Goal: Task Accomplishment & Management: Manage account settings

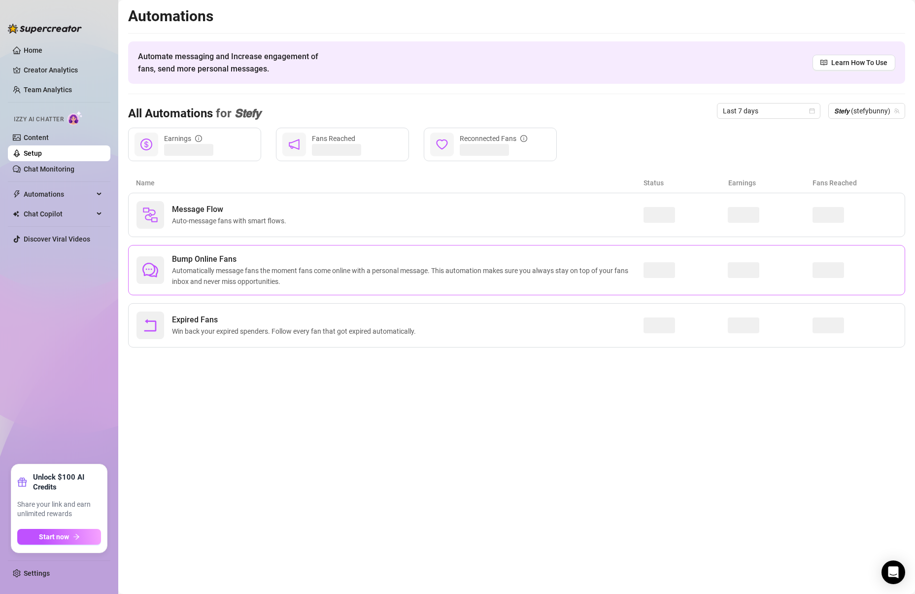
click at [306, 263] on span "Bump Online Fans" at bounding box center [407, 259] width 471 height 12
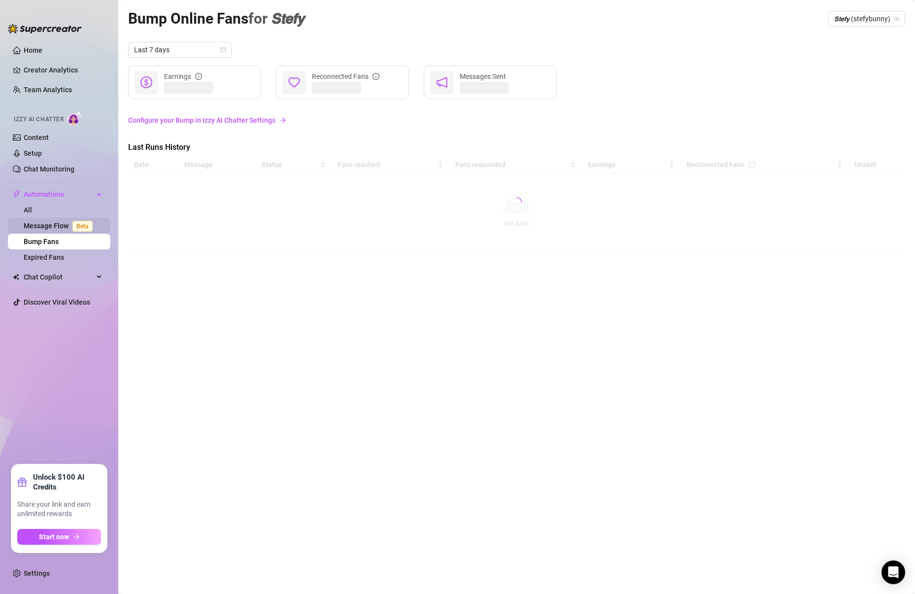
click at [59, 230] on link "Message Flow Beta" at bounding box center [60, 226] width 73 height 8
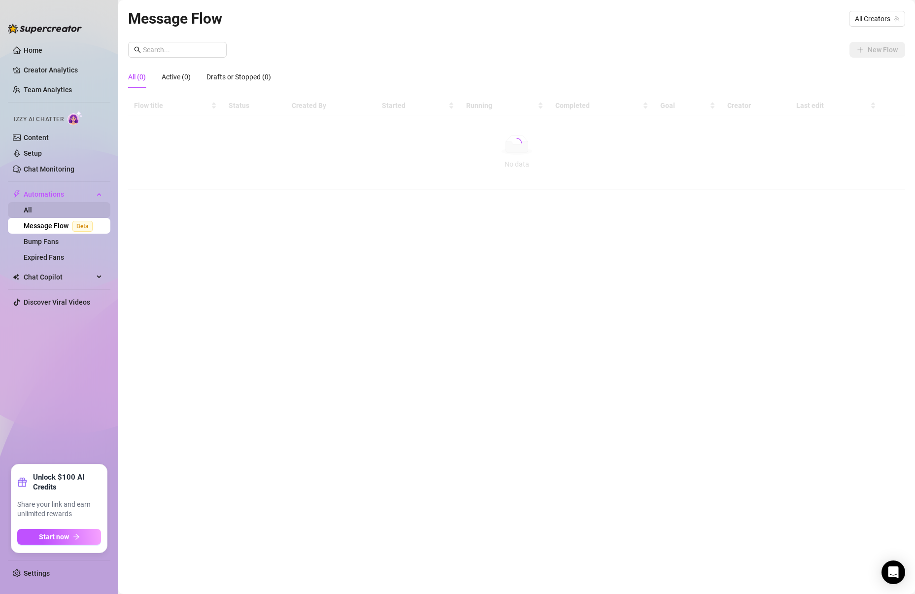
click at [32, 206] on link "All" at bounding box center [28, 210] width 8 height 8
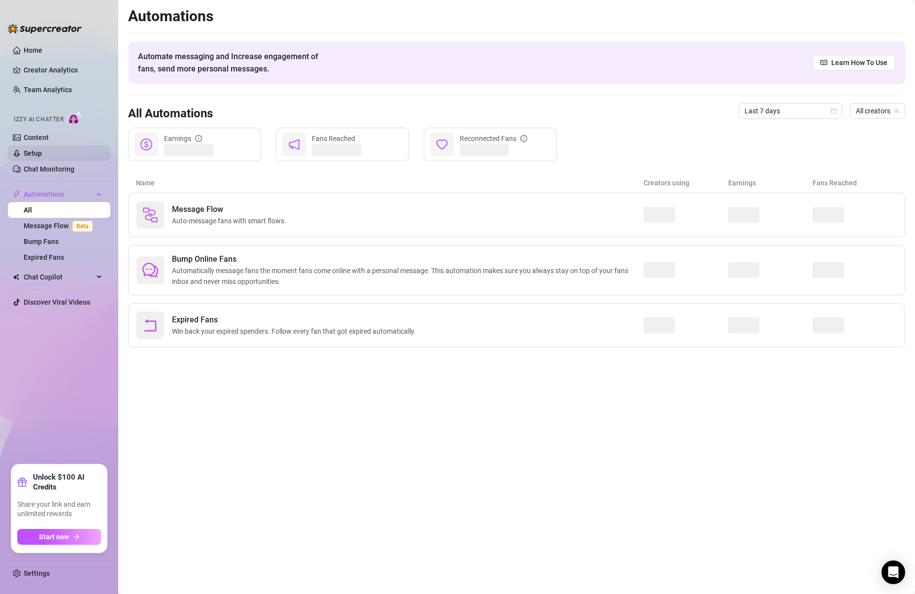
click at [42, 154] on link "Setup" at bounding box center [33, 153] width 18 height 8
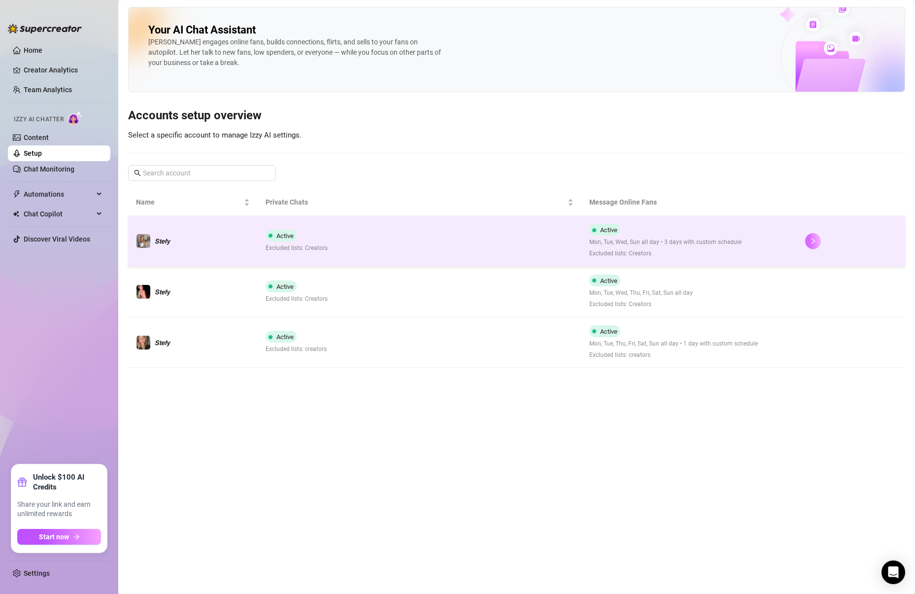
click at [815, 244] on icon "right" at bounding box center [812, 240] width 7 height 7
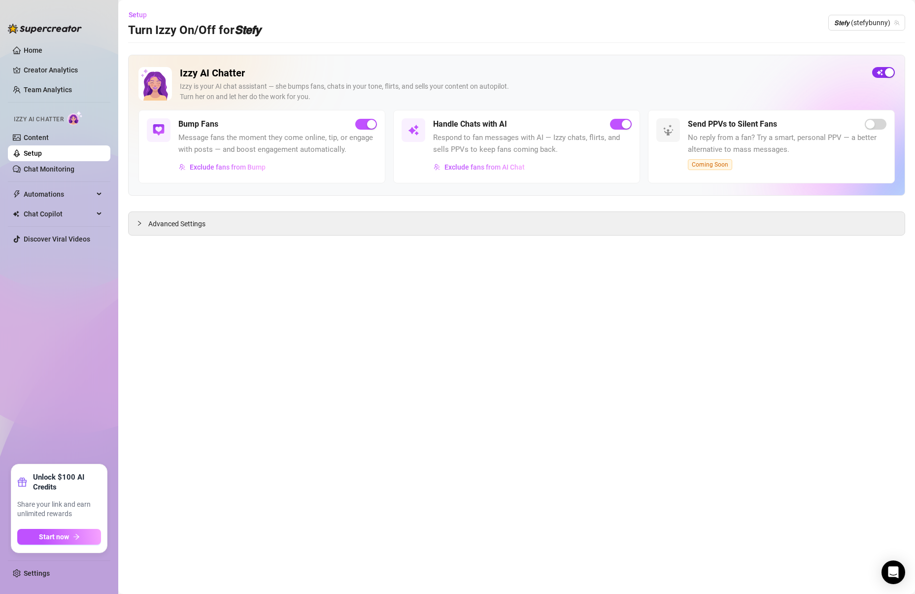
click at [885, 71] on div "button" at bounding box center [889, 72] width 9 height 9
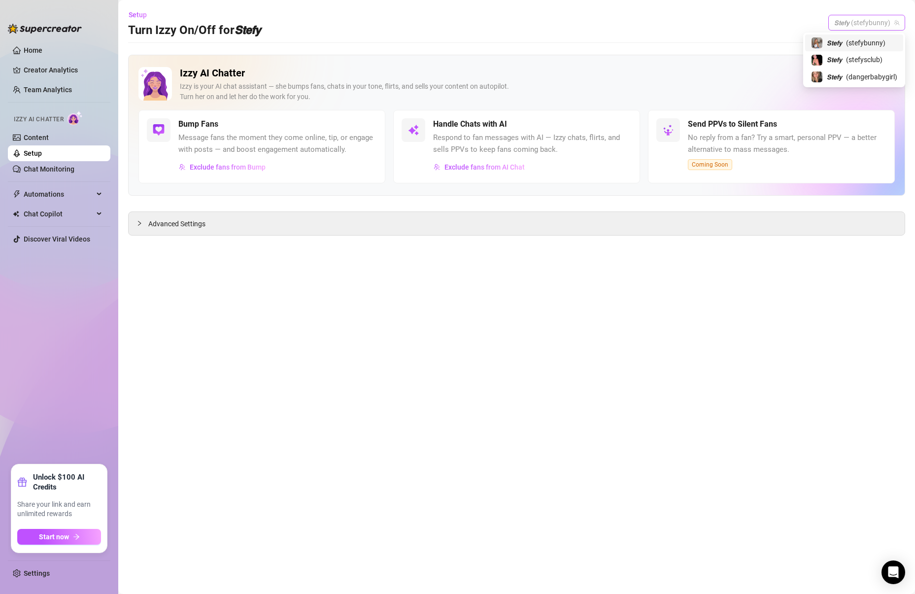
click at [880, 23] on span "𝙎𝙩𝙚𝙛𝙮 (stefybunny)" at bounding box center [866, 22] width 65 height 15
click at [865, 66] on div "𝙎𝙩𝙚𝙛𝙮 ( stefysclub )" at bounding box center [854, 59] width 98 height 17
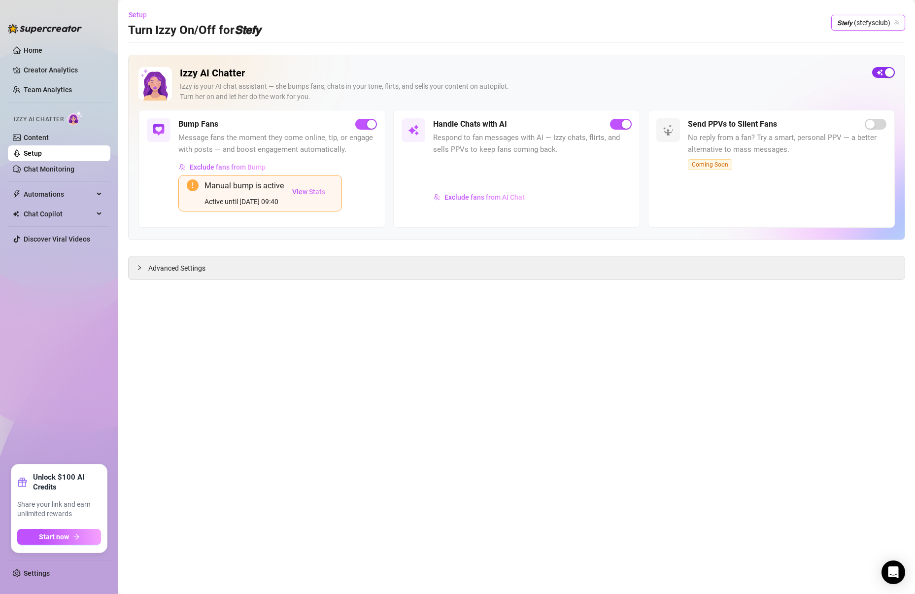
click at [881, 69] on span "button" at bounding box center [883, 72] width 23 height 11
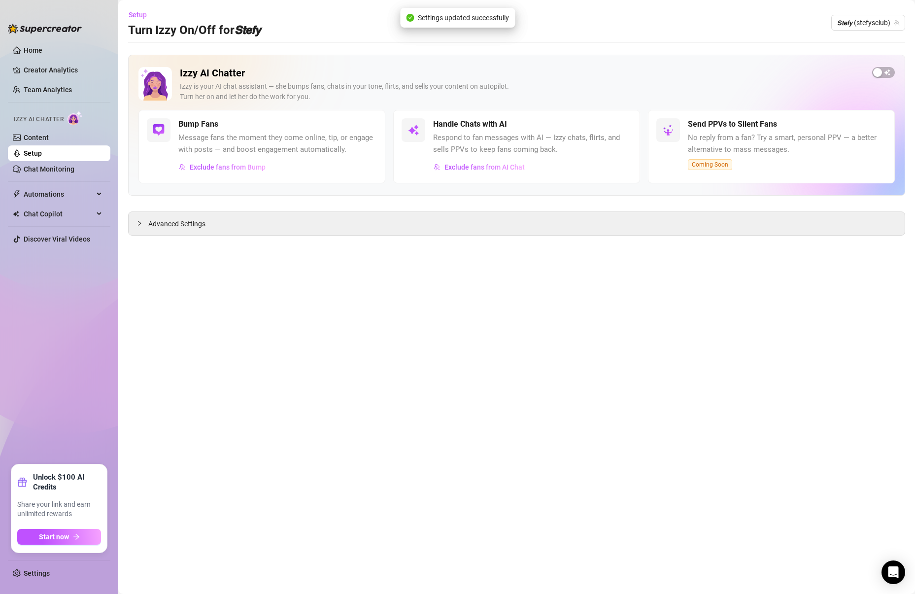
click at [875, 29] on span "𝙎𝙩𝙚𝙛𝙮 (stefysclub)" at bounding box center [868, 22] width 62 height 15
click at [883, 74] on span "( dangerbabygirl )" at bounding box center [871, 76] width 51 height 11
click at [883, 72] on button "button" at bounding box center [883, 72] width 23 height 11
click at [51, 86] on link "Team Analytics" at bounding box center [48, 90] width 48 height 8
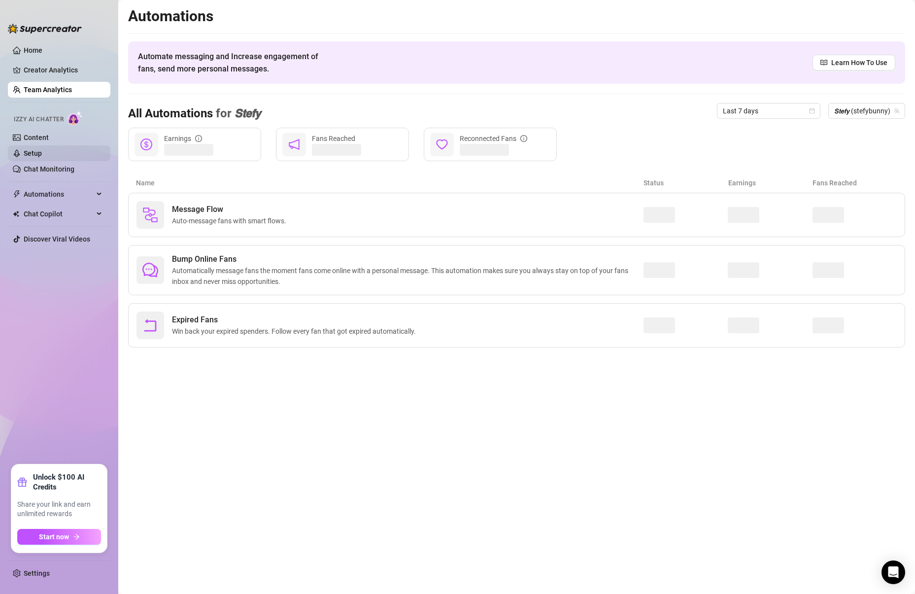
click at [42, 149] on link "Setup" at bounding box center [33, 153] width 18 height 8
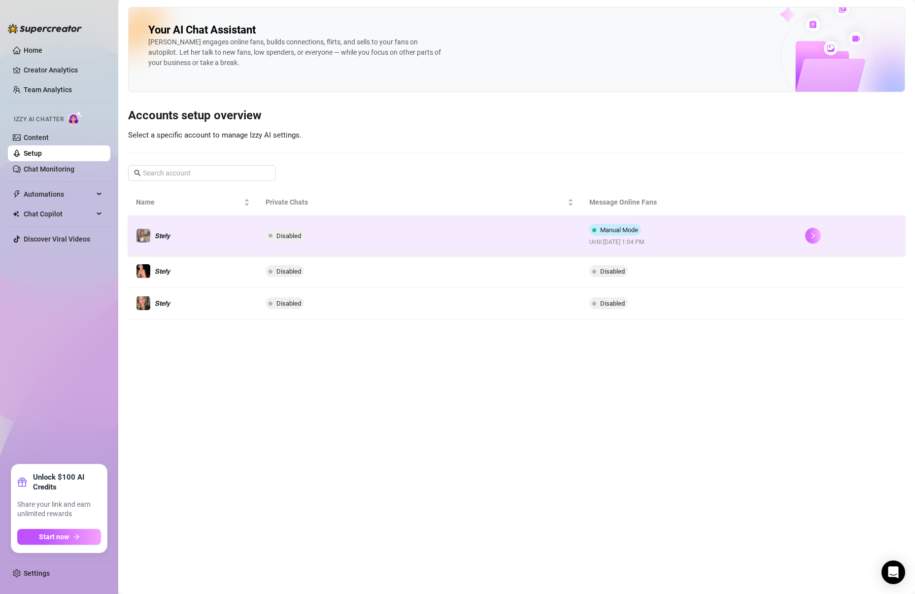
click at [819, 235] on button "button" at bounding box center [813, 236] width 16 height 16
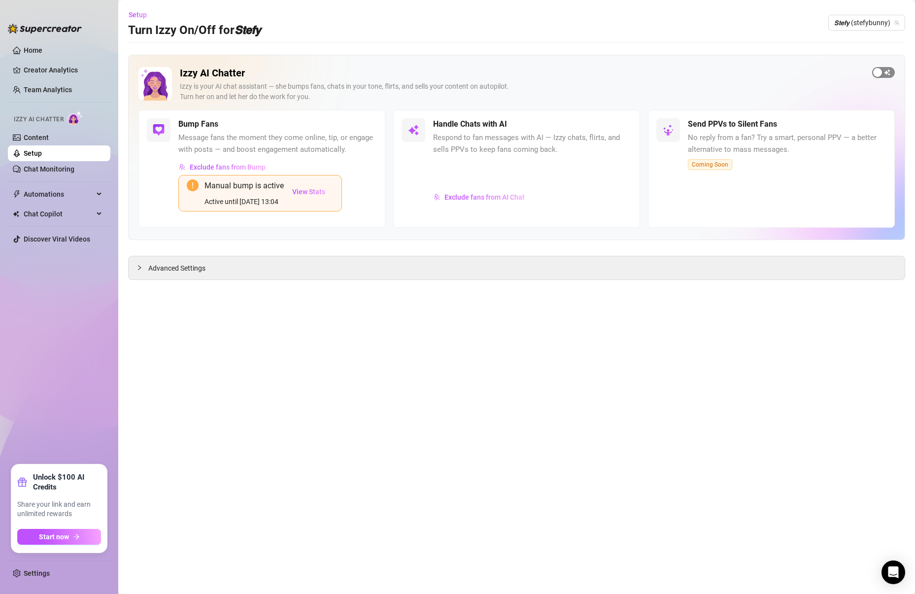
click at [885, 73] on span "button" at bounding box center [883, 72] width 23 height 11
click at [622, 126] on div "button" at bounding box center [626, 124] width 9 height 9
click at [224, 168] on span "Exclude fans from Bump" at bounding box center [228, 167] width 76 height 8
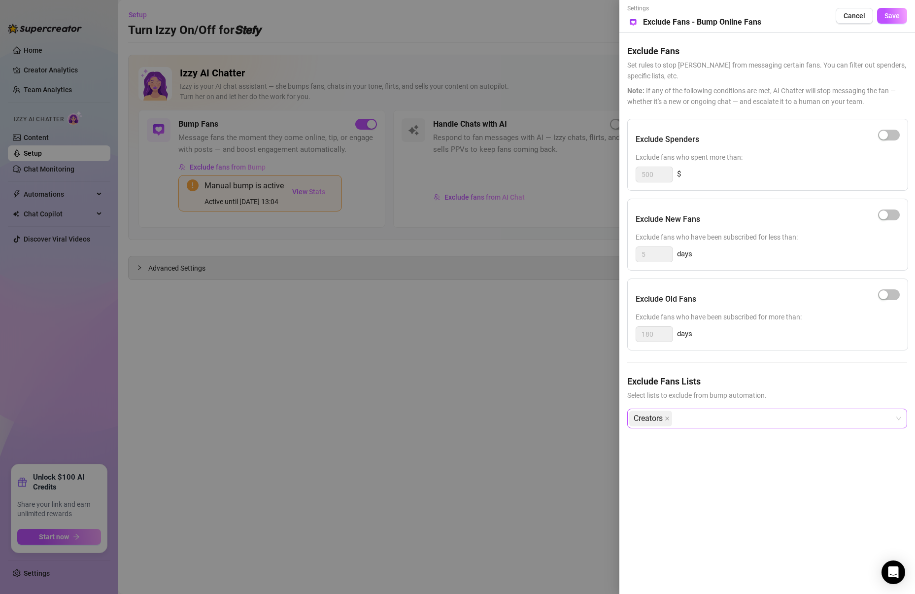
click at [691, 410] on div "Creators" at bounding box center [762, 418] width 266 height 18
type input "p"
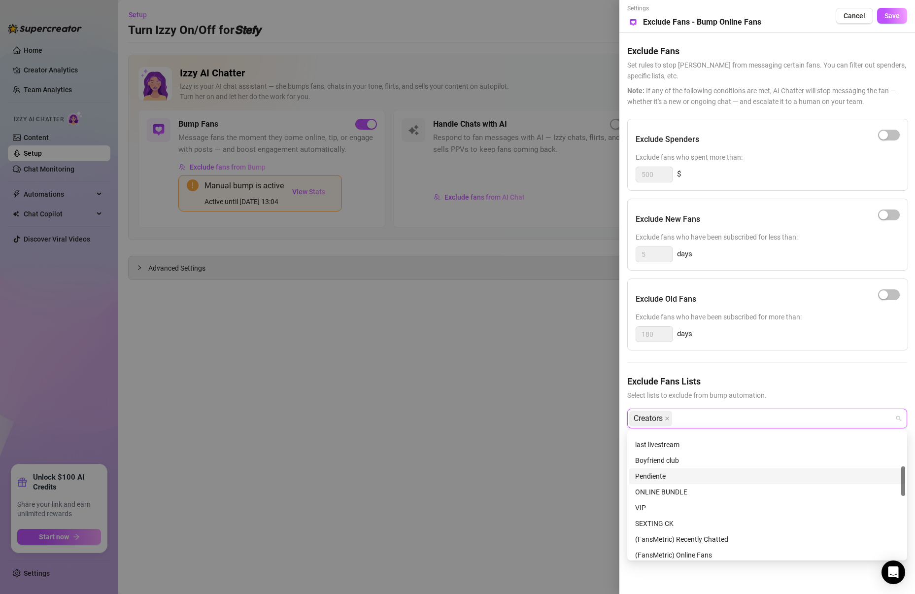
scroll to position [138, 0]
click at [664, 488] on div "Pendiente" at bounding box center [767, 490] width 264 height 11
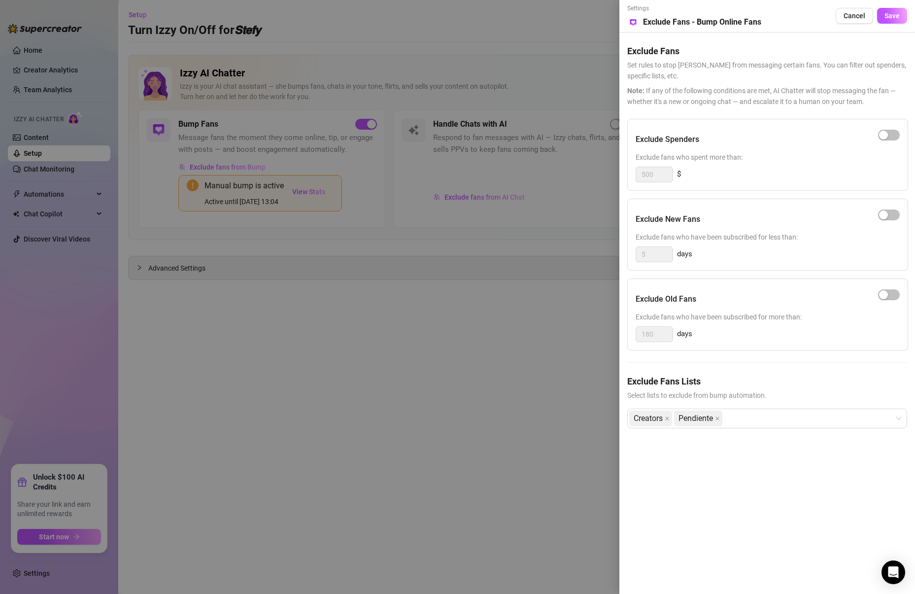
click at [526, 374] on div at bounding box center [457, 297] width 915 height 594
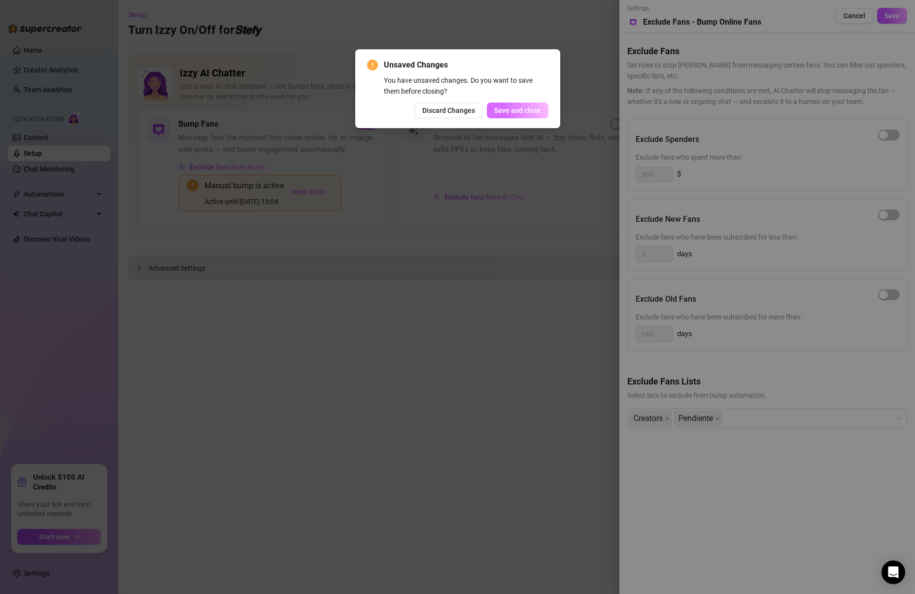
click at [521, 110] on span "Save and close" at bounding box center [517, 110] width 47 height 8
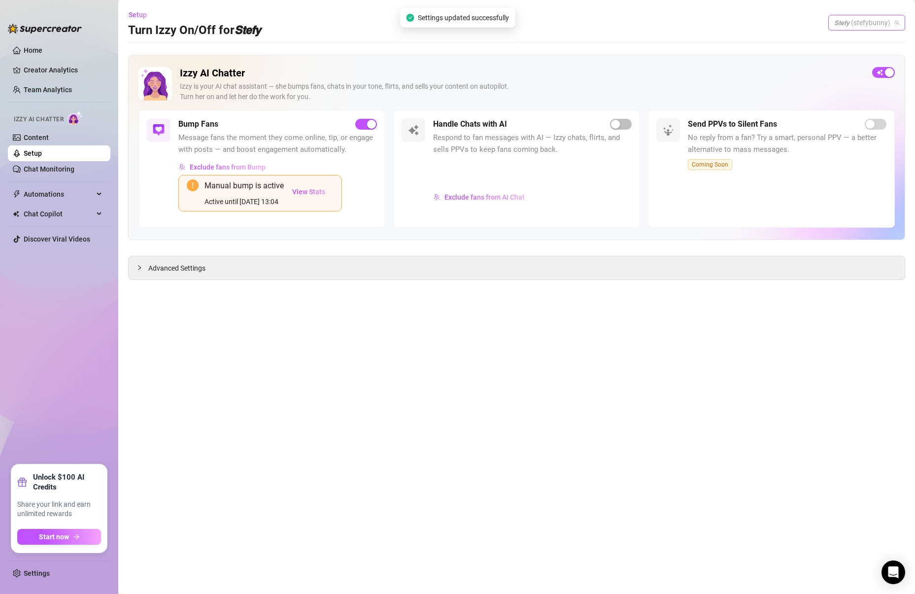
click at [869, 26] on span "𝙎𝙩𝙚𝙛𝙮 (stefybunny)" at bounding box center [866, 22] width 65 height 15
click at [852, 60] on span "( stefysclub )" at bounding box center [864, 59] width 36 height 11
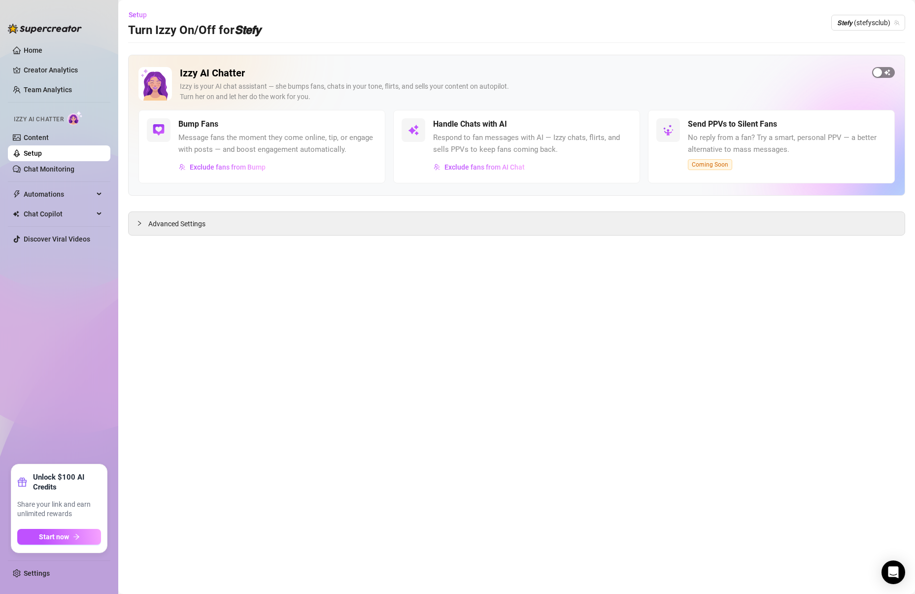
click at [877, 70] on div "button" at bounding box center [877, 72] width 9 height 9
click at [627, 126] on div "button" at bounding box center [626, 124] width 9 height 9
click at [238, 163] on span "Exclude fans from Bump" at bounding box center [228, 167] width 76 height 8
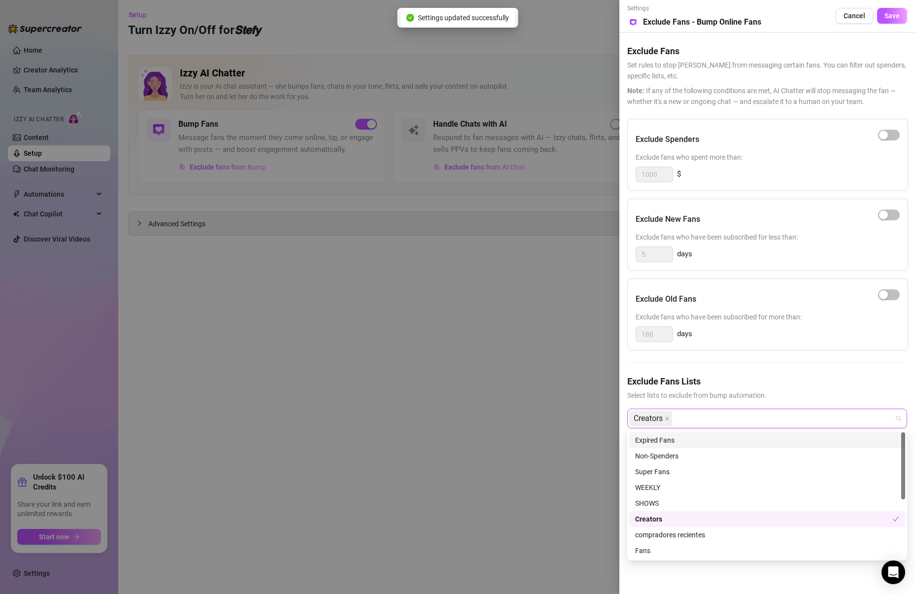
click at [703, 415] on div "Creators" at bounding box center [762, 418] width 266 height 18
drag, startPoint x: 488, startPoint y: 417, endPoint x: 504, endPoint y: 403, distance: 21.3
click at [488, 417] on div at bounding box center [457, 297] width 915 height 594
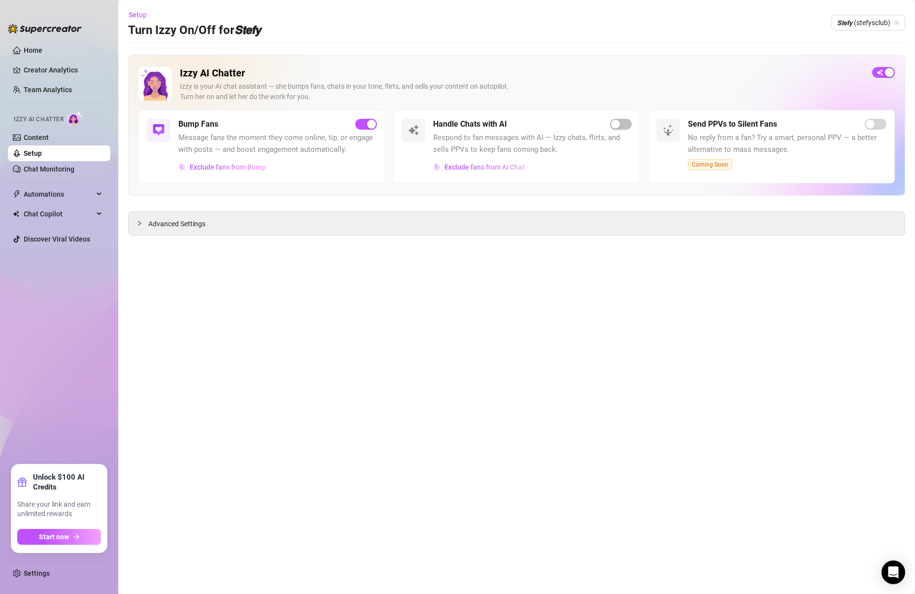
click at [854, 31] on div "Setup Turn Izzy On/Off for 𝙎𝙩𝙚𝙛𝙮 𝙎𝙩𝙚𝙛𝙮 (stefysclub)" at bounding box center [516, 23] width 777 height 32
click at [858, 24] on span "𝙎𝙩𝙚𝙛𝙮 (stefysclub)" at bounding box center [868, 22] width 62 height 15
click at [859, 78] on span "( dangerbabygirl )" at bounding box center [871, 76] width 51 height 11
click at [876, 71] on div "button" at bounding box center [877, 72] width 9 height 9
click at [364, 128] on span "button" at bounding box center [366, 124] width 22 height 11
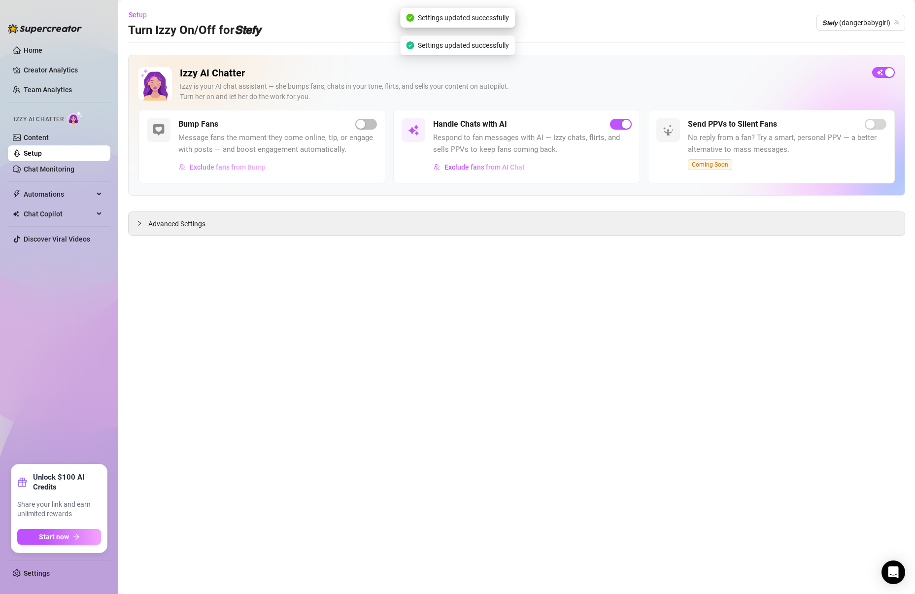
click at [226, 165] on span "Exclude fans from Bump" at bounding box center [228, 167] width 76 height 8
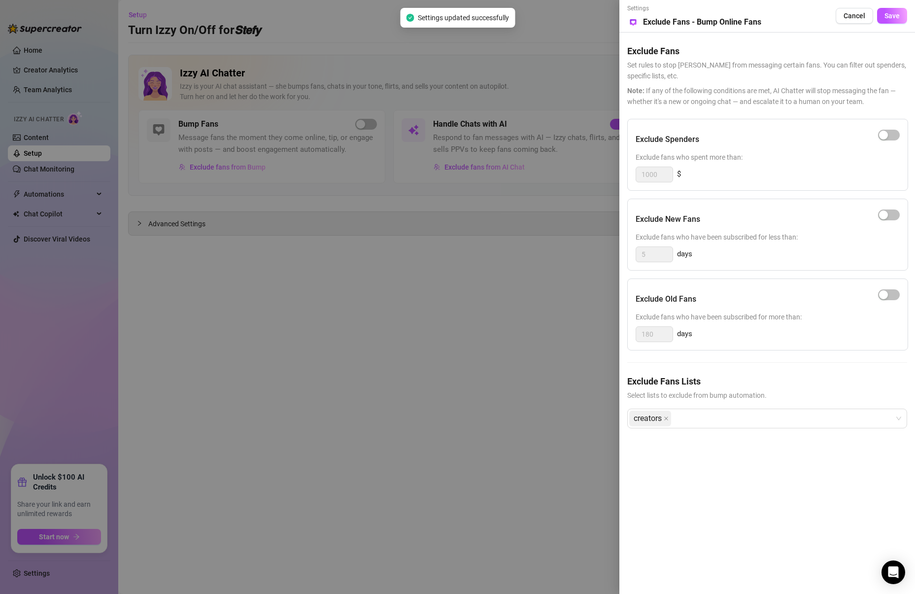
click at [721, 434] on div "Exclude Fans Lists Select lists to exclude from bump automation. creators" at bounding box center [767, 408] width 280 height 69
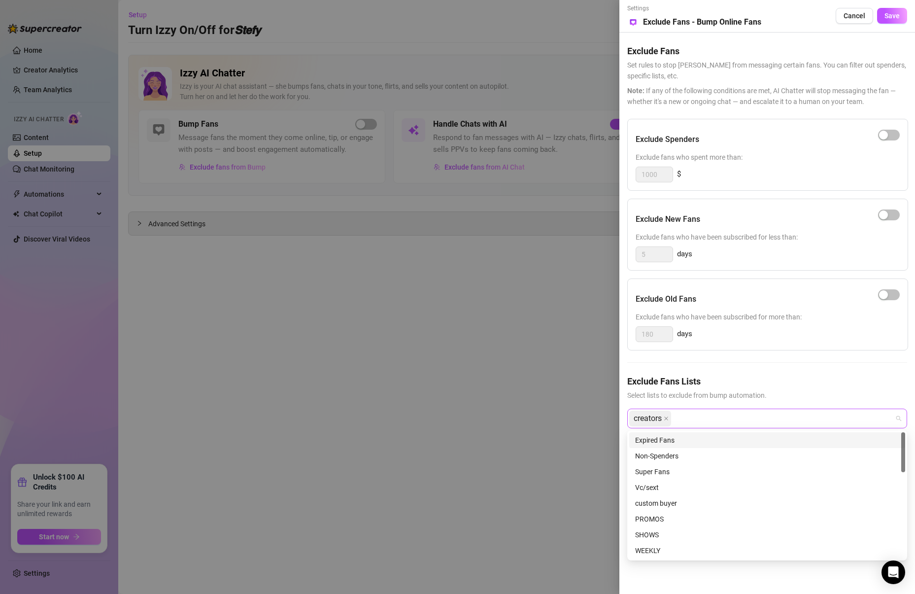
click at [714, 417] on div "creators" at bounding box center [762, 418] width 266 height 18
type input "p"
click at [656, 458] on div "Pendiente" at bounding box center [767, 457] width 264 height 11
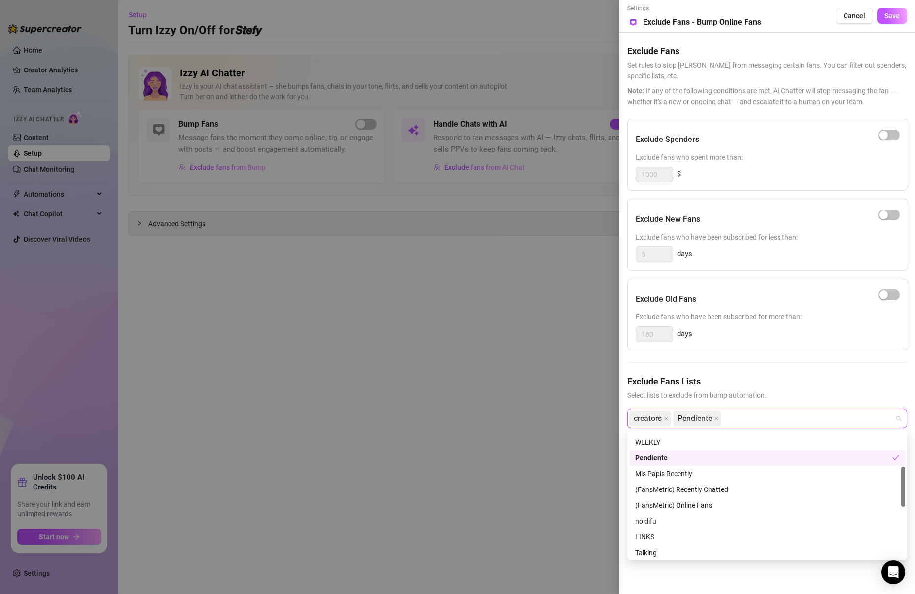
scroll to position [108, 0]
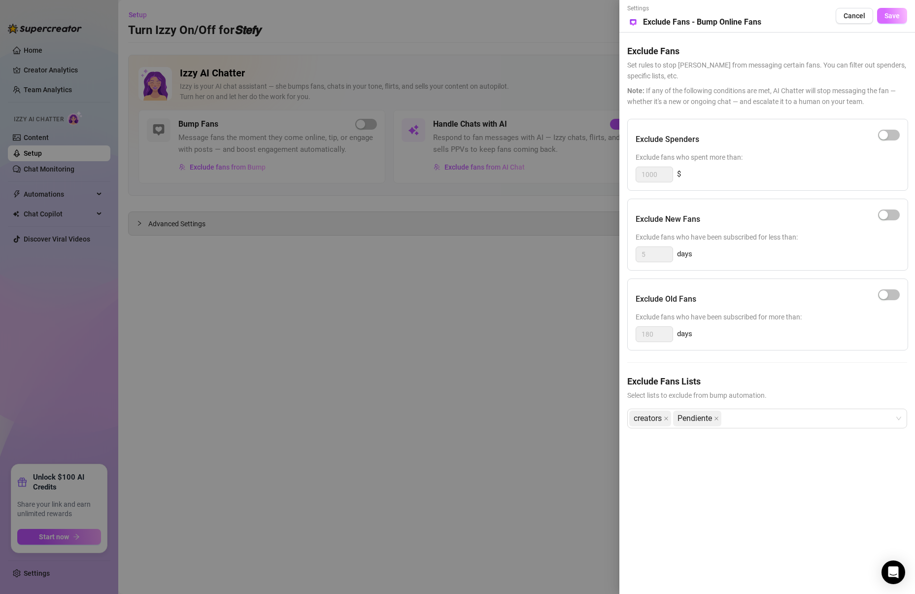
click at [898, 16] on span "Save" at bounding box center [891, 16] width 15 height 8
